Goal: Information Seeking & Learning: Learn about a topic

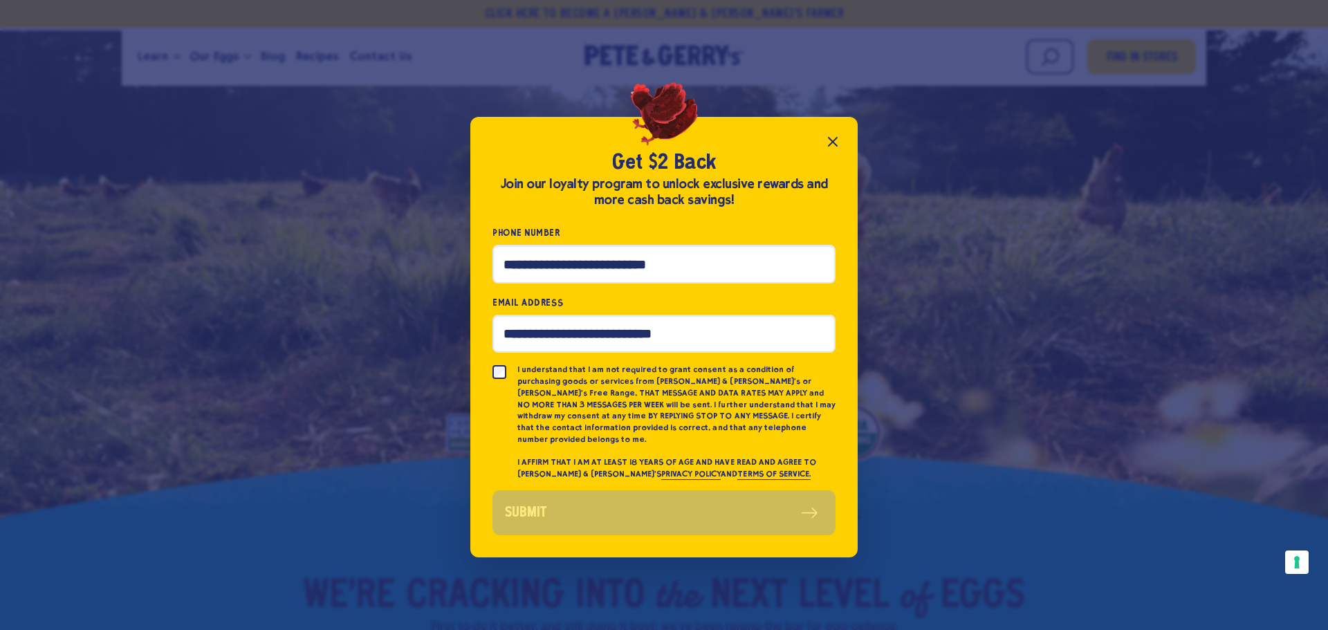
click at [833, 145] on icon "Close popup" at bounding box center [832, 141] width 17 height 17
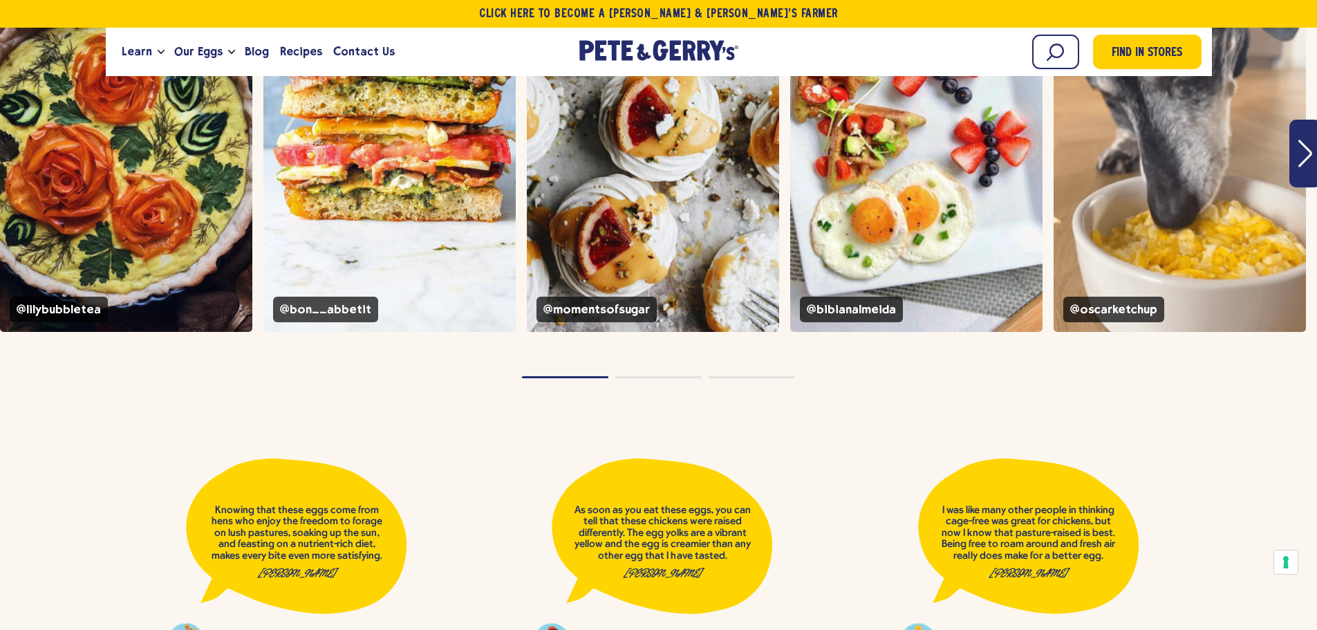
scroll to position [5739, 0]
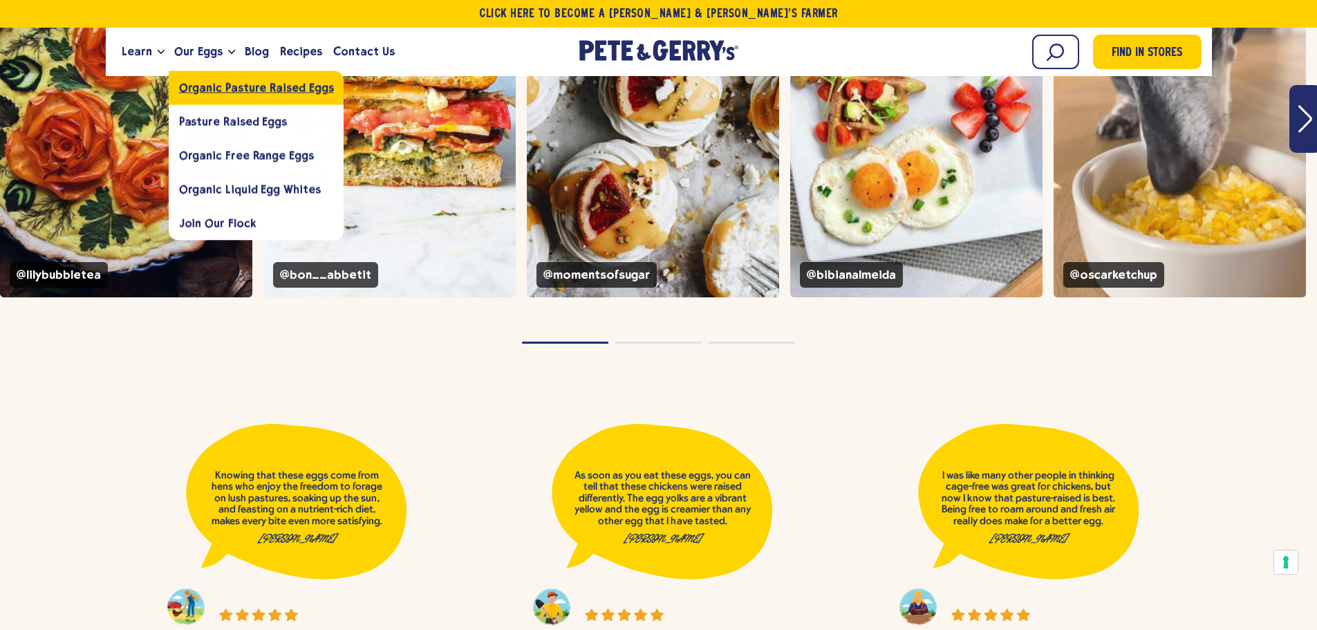
drag, startPoint x: 205, startPoint y: 85, endPoint x: 229, endPoint y: 94, distance: 25.2
click at [205, 85] on span "Organic Pasture Raised Eggs" at bounding box center [256, 87] width 155 height 13
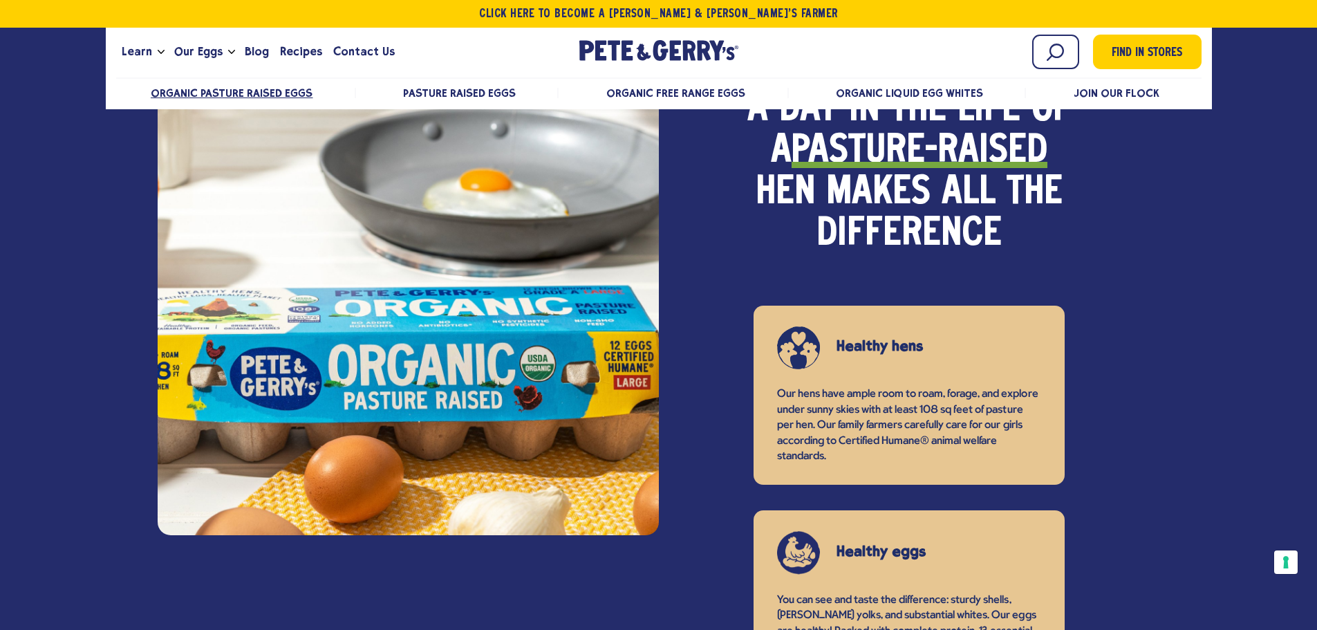
scroll to position [1106, 0]
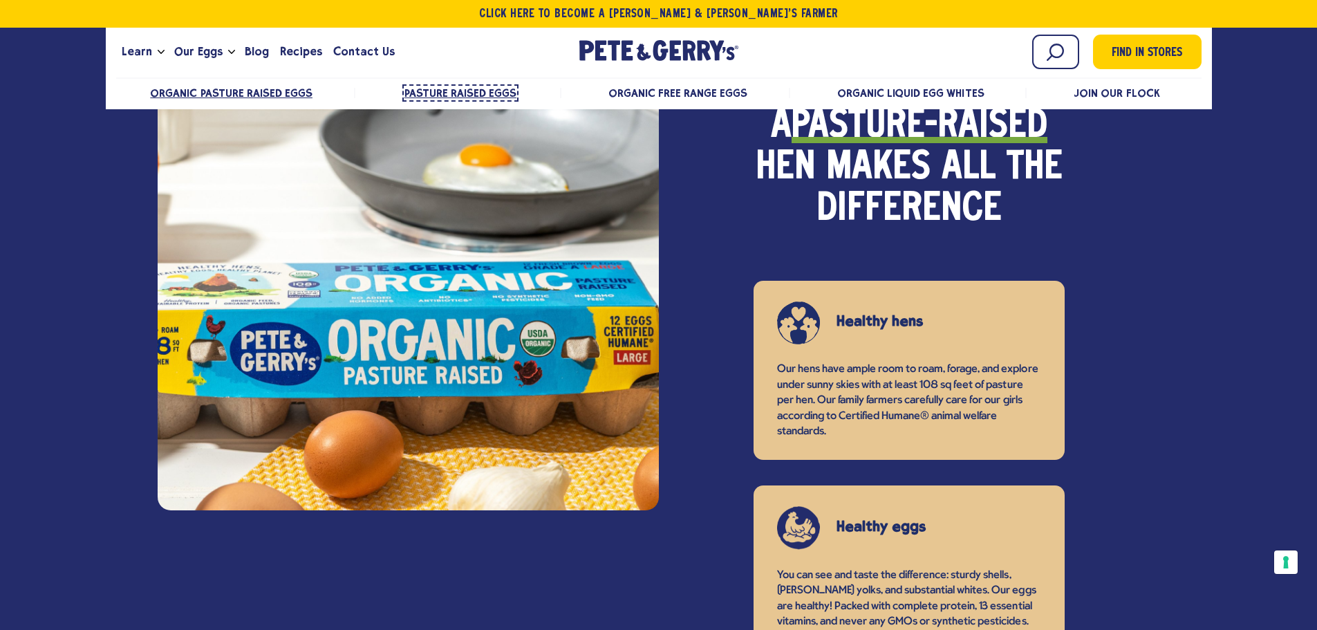
click at [477, 88] on span "Pasture Raised Eggs" at bounding box center [461, 92] width 112 height 13
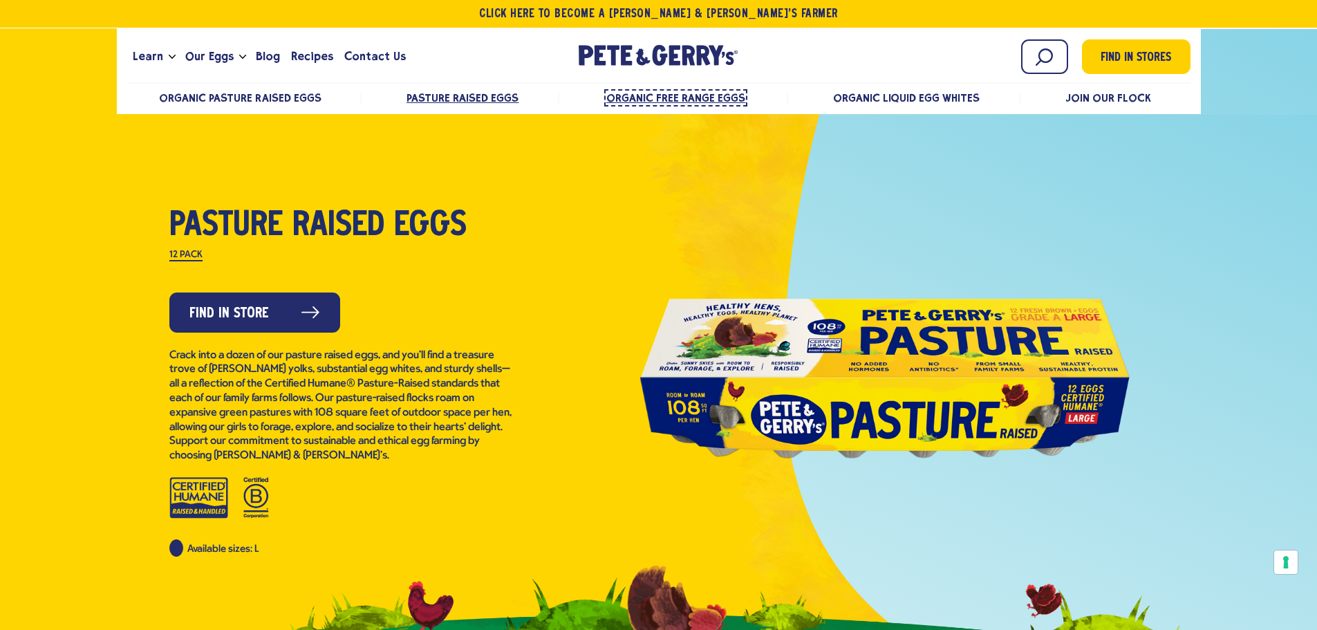
click at [667, 93] on span "Organic Free Range Eggs" at bounding box center [675, 97] width 139 height 13
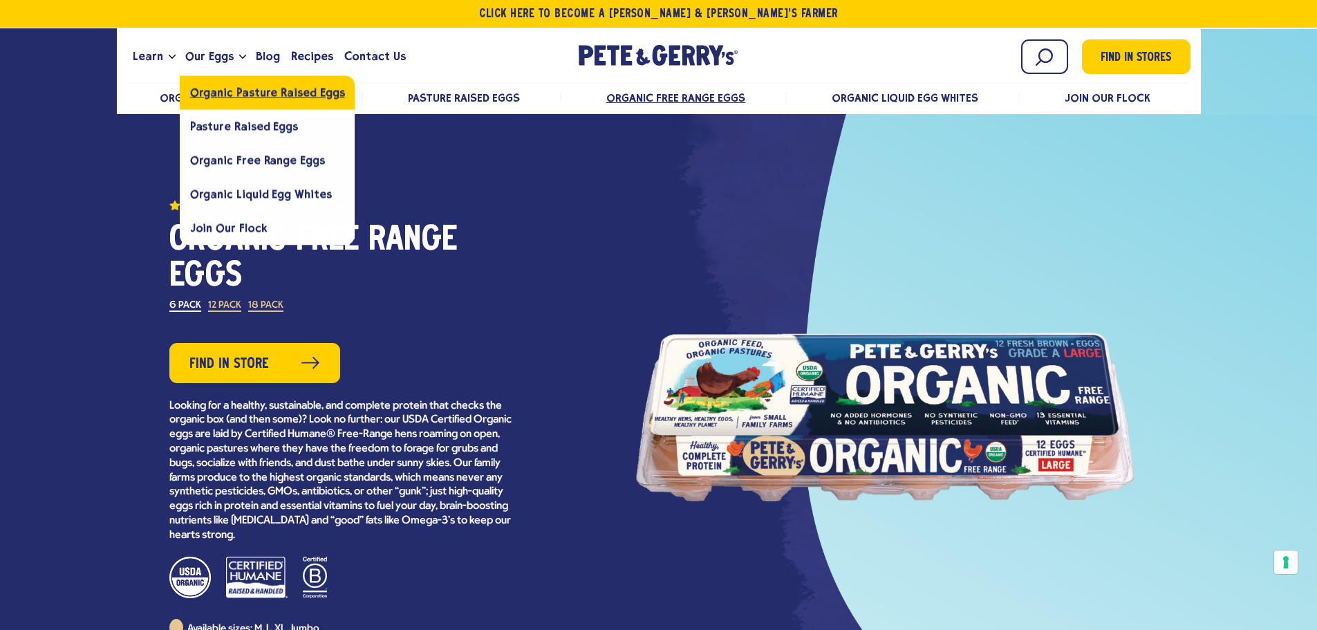
click at [215, 96] on span "Organic Pasture Raised Eggs" at bounding box center [267, 92] width 155 height 13
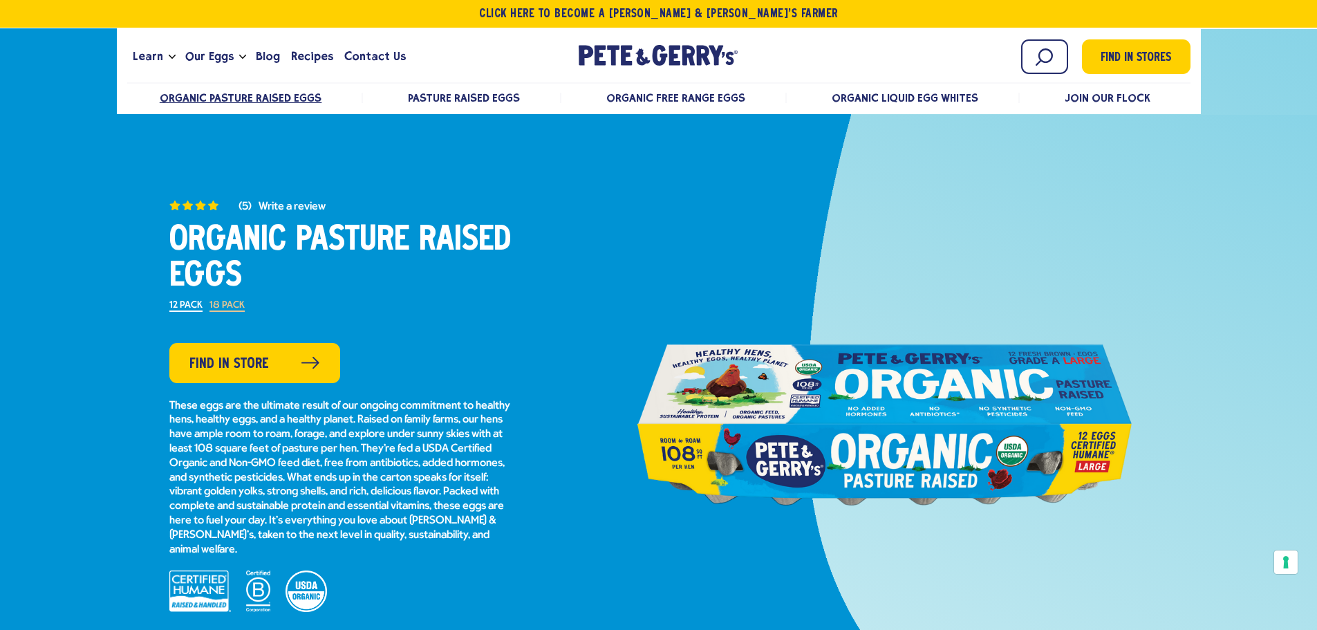
click at [849, 201] on div at bounding box center [884, 408] width 530 height 759
